Goal: Information Seeking & Learning: Learn about a topic

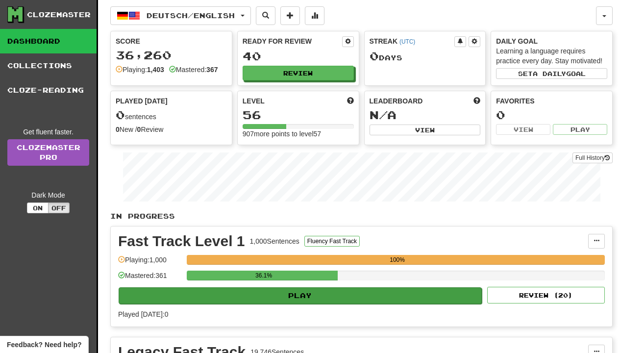
click at [284, 289] on button "Play" at bounding box center [300, 295] width 363 height 17
select select "**"
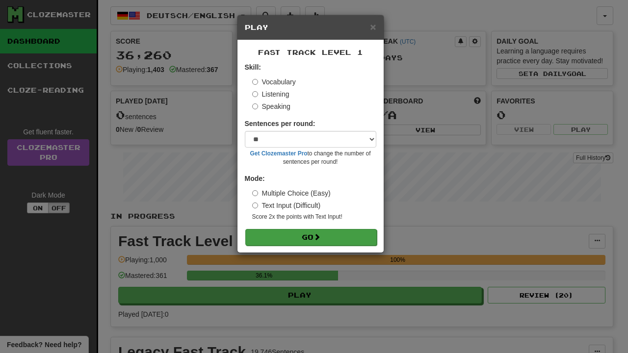
click at [292, 231] on button "Go" at bounding box center [310, 237] width 131 height 17
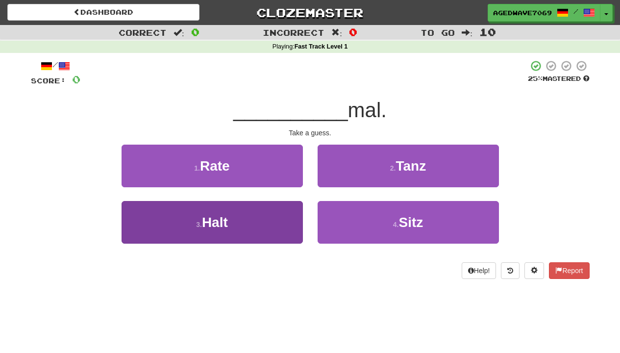
click at [286, 208] on button "3 . Halt" at bounding box center [212, 222] width 181 height 43
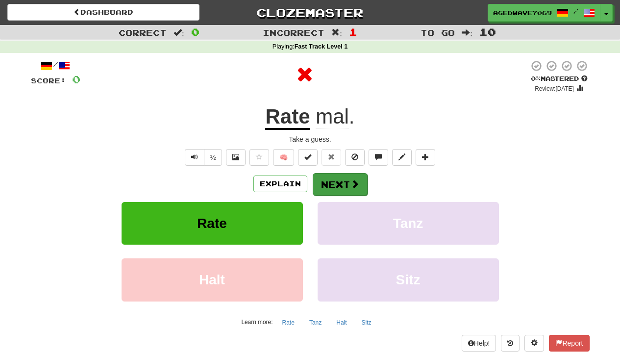
click at [325, 186] on button "Next" at bounding box center [340, 184] width 55 height 23
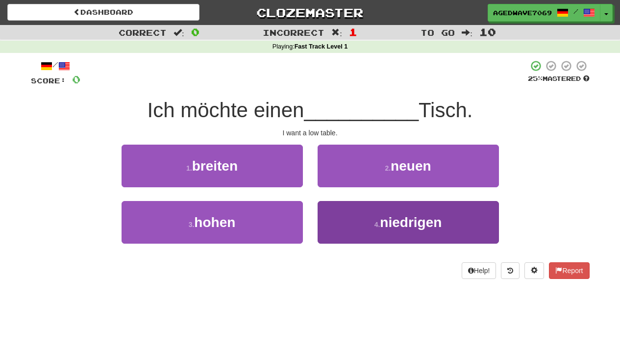
click at [339, 221] on button "4 . niedrigen" at bounding box center [408, 222] width 181 height 43
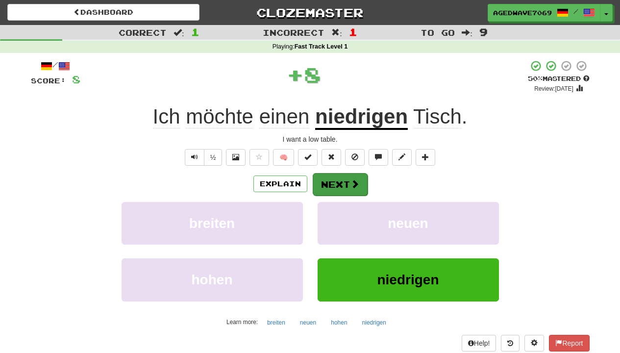
click at [337, 185] on button "Next" at bounding box center [340, 184] width 55 height 23
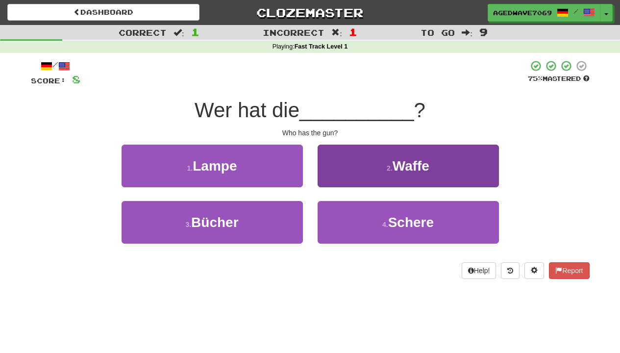
click at [340, 181] on button "2 . Waffe" at bounding box center [408, 166] width 181 height 43
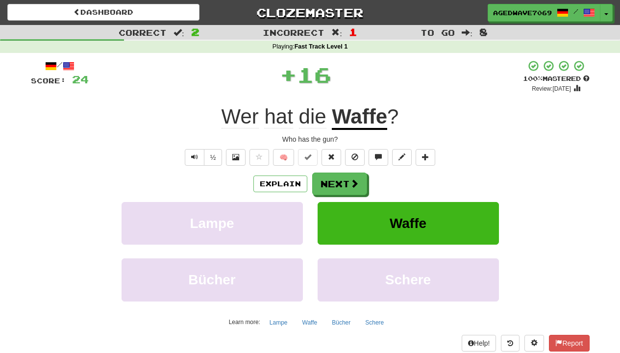
click at [340, 181] on button "Next" at bounding box center [339, 184] width 55 height 23
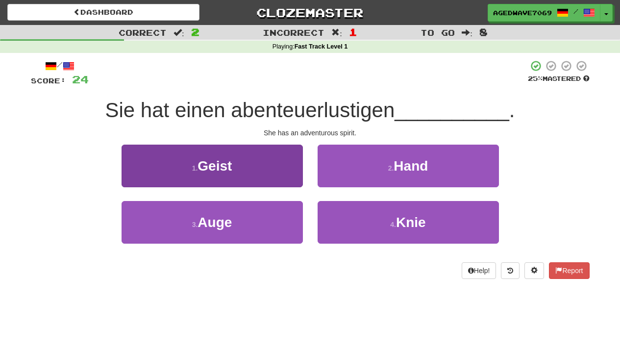
click at [271, 160] on button "1 . Geist" at bounding box center [212, 166] width 181 height 43
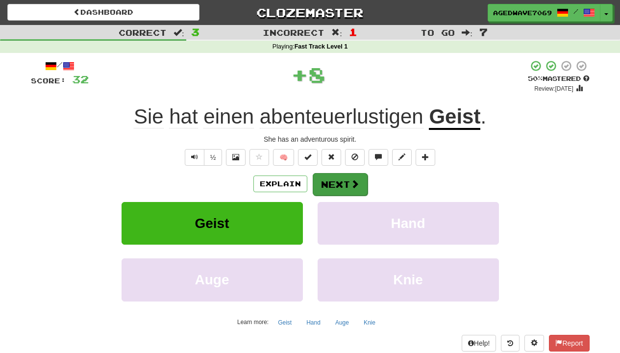
click at [348, 178] on button "Next" at bounding box center [340, 184] width 55 height 23
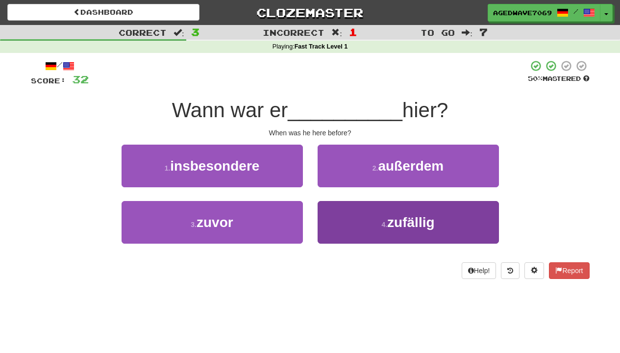
click at [334, 218] on button "4 . zufällig" at bounding box center [408, 222] width 181 height 43
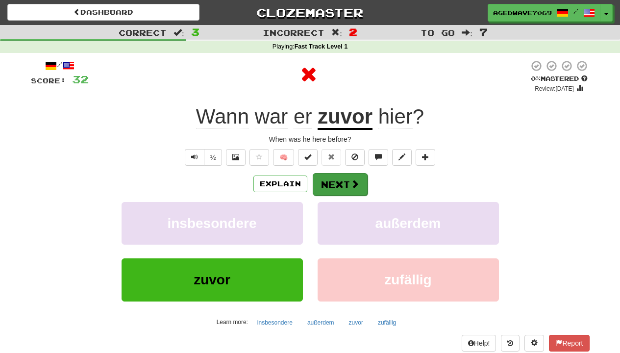
click at [335, 186] on button "Next" at bounding box center [340, 184] width 55 height 23
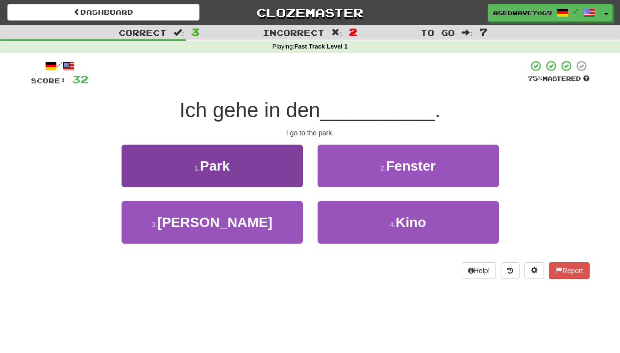
click at [257, 173] on button "1 . Park" at bounding box center [212, 166] width 181 height 43
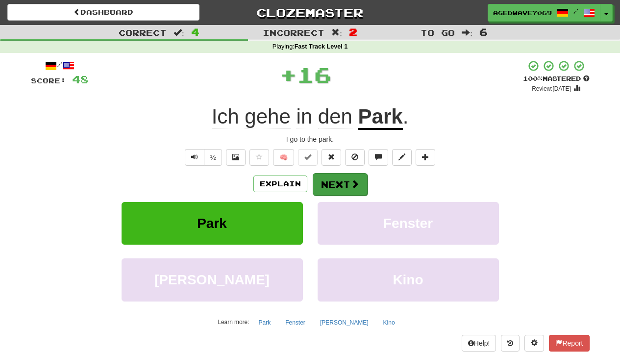
click at [333, 181] on button "Next" at bounding box center [340, 184] width 55 height 23
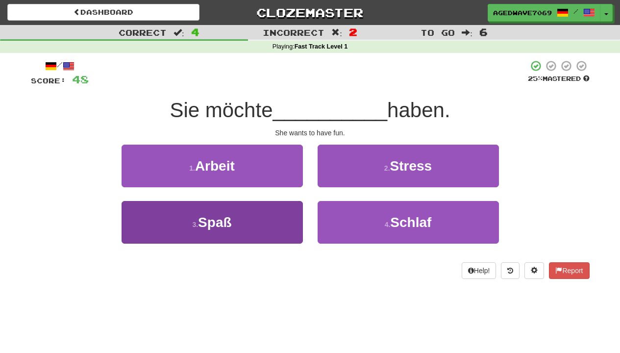
click at [265, 218] on button "3 . Spaß" at bounding box center [212, 222] width 181 height 43
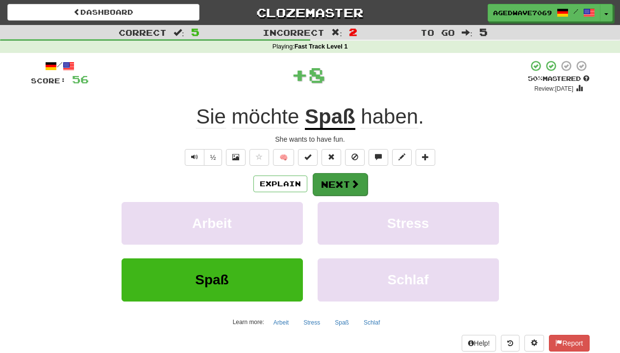
click at [325, 189] on button "Next" at bounding box center [340, 184] width 55 height 23
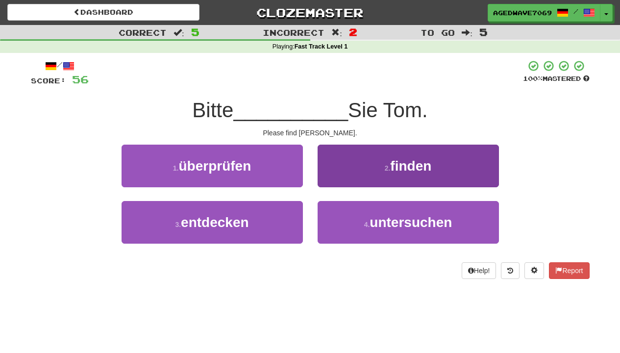
click at [352, 169] on button "2 . finden" at bounding box center [408, 166] width 181 height 43
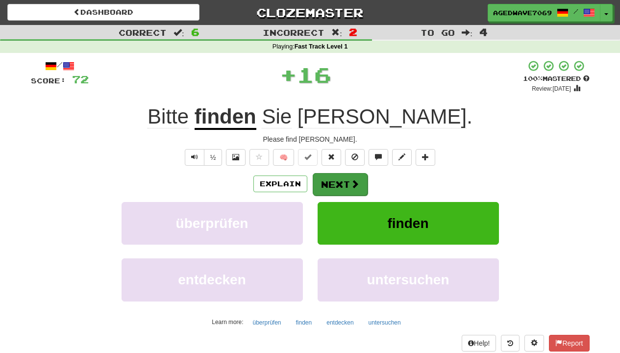
click at [352, 189] on button "Next" at bounding box center [340, 184] width 55 height 23
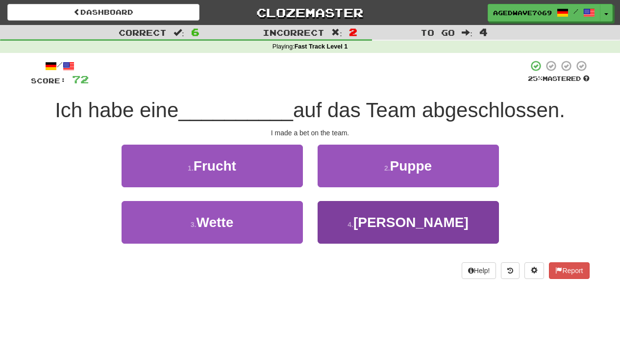
click at [331, 234] on button "4 . Brett" at bounding box center [408, 222] width 181 height 43
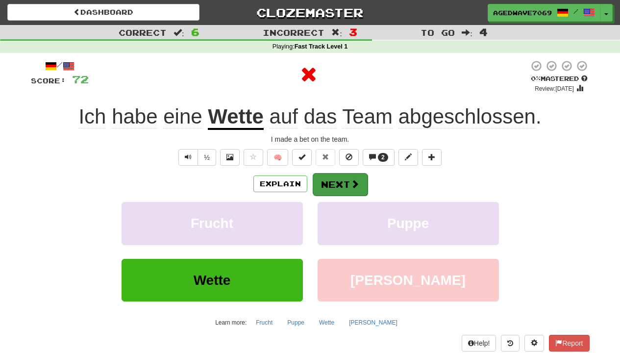
click at [333, 181] on button "Next" at bounding box center [340, 184] width 55 height 23
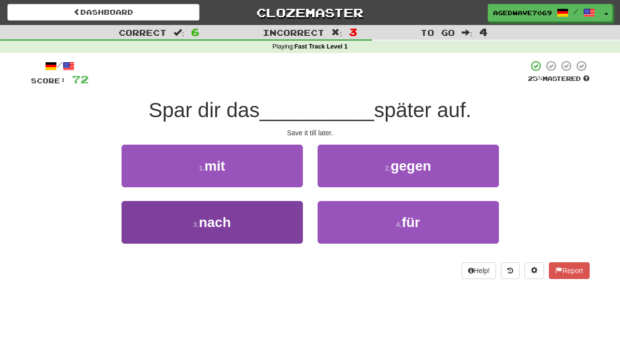
click at [286, 223] on button "3 . nach" at bounding box center [212, 222] width 181 height 43
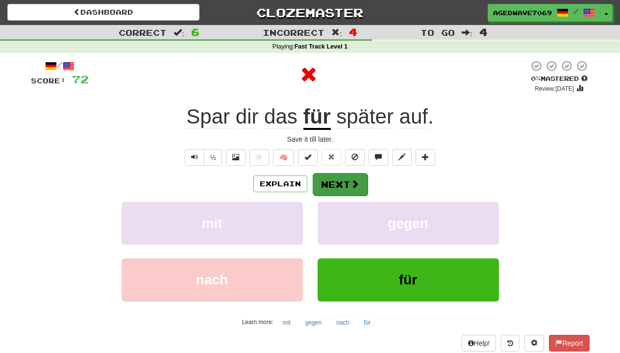
click at [333, 177] on button "Next" at bounding box center [340, 184] width 55 height 23
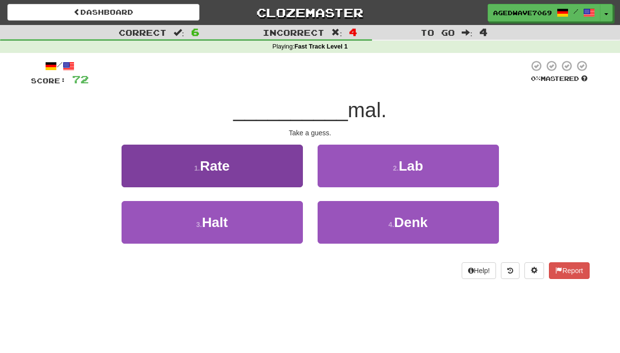
click at [285, 179] on button "1 . Rate" at bounding box center [212, 166] width 181 height 43
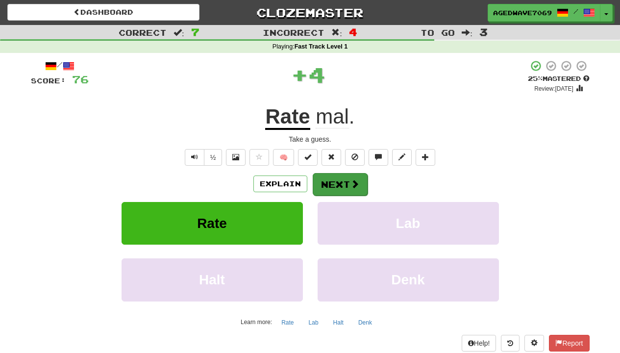
click at [329, 188] on button "Next" at bounding box center [340, 184] width 55 height 23
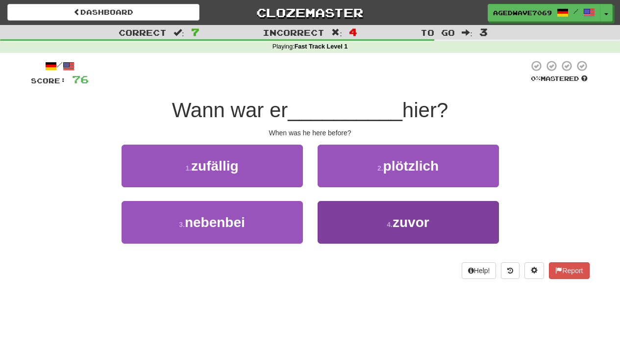
click at [328, 210] on button "4 . zuvor" at bounding box center [408, 222] width 181 height 43
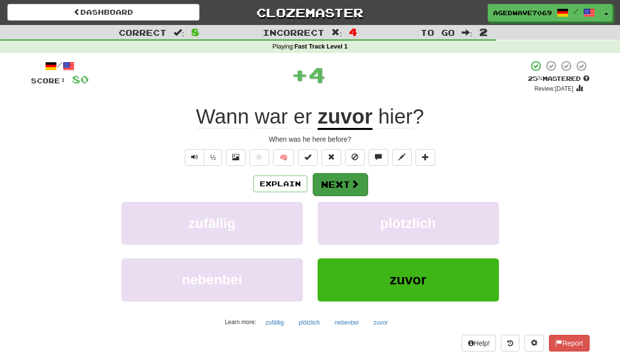
click at [334, 183] on button "Next" at bounding box center [340, 184] width 55 height 23
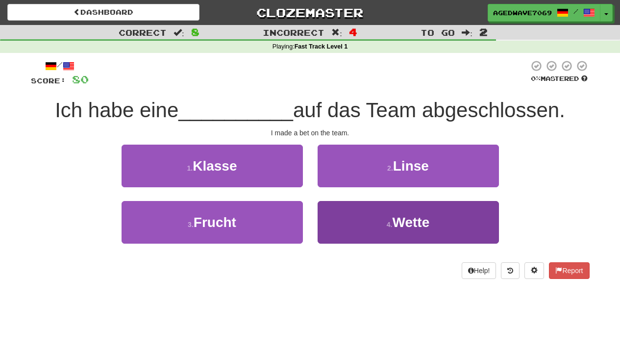
click at [339, 214] on button "4 . Wette" at bounding box center [408, 222] width 181 height 43
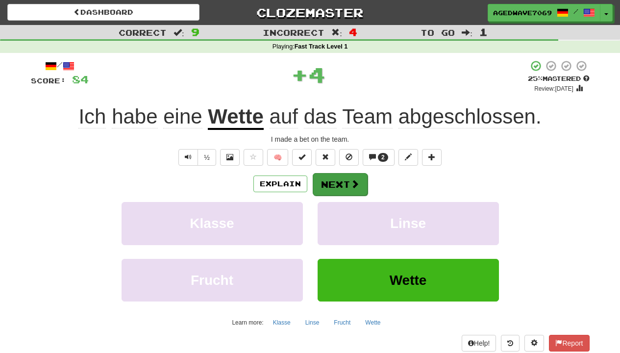
click at [344, 181] on button "Next" at bounding box center [340, 184] width 55 height 23
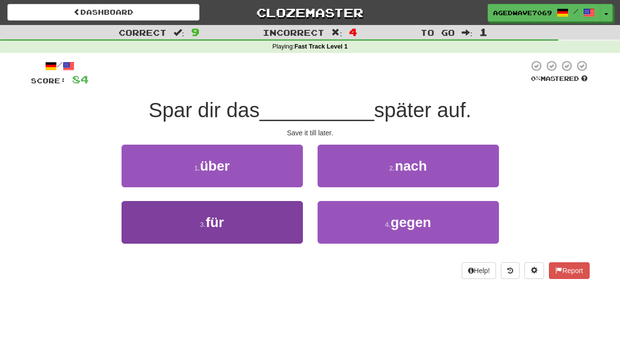
click at [267, 212] on button "3 . für" at bounding box center [212, 222] width 181 height 43
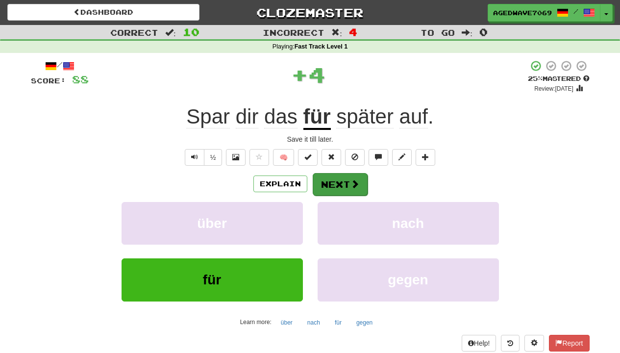
click at [329, 184] on button "Next" at bounding box center [340, 184] width 55 height 23
